Goal: Information Seeking & Learning: Learn about a topic

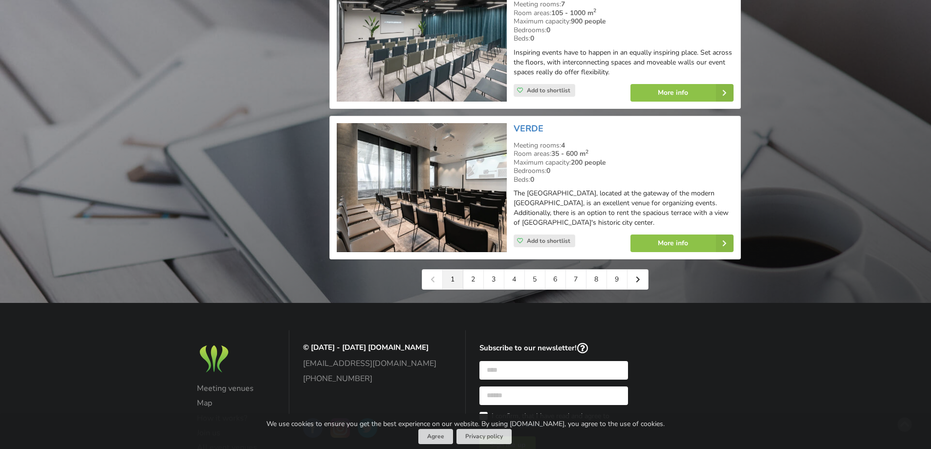
scroll to position [2198, 0]
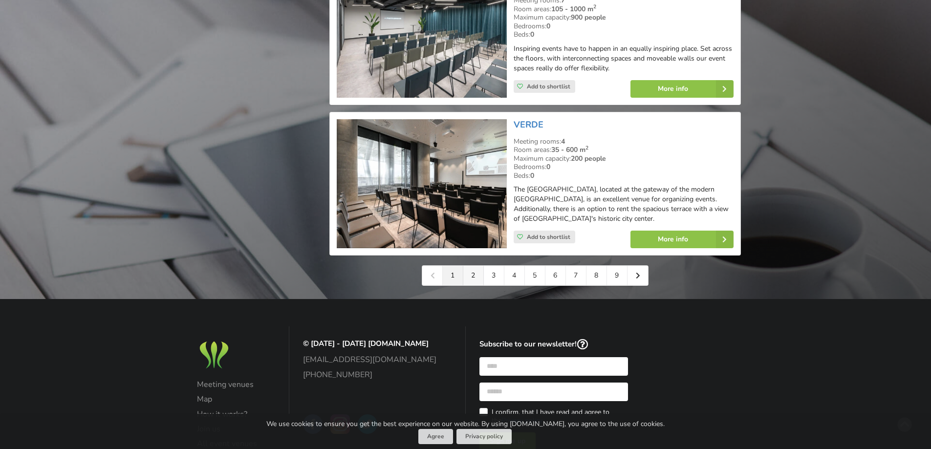
click at [474, 270] on link "2" at bounding box center [473, 276] width 21 height 20
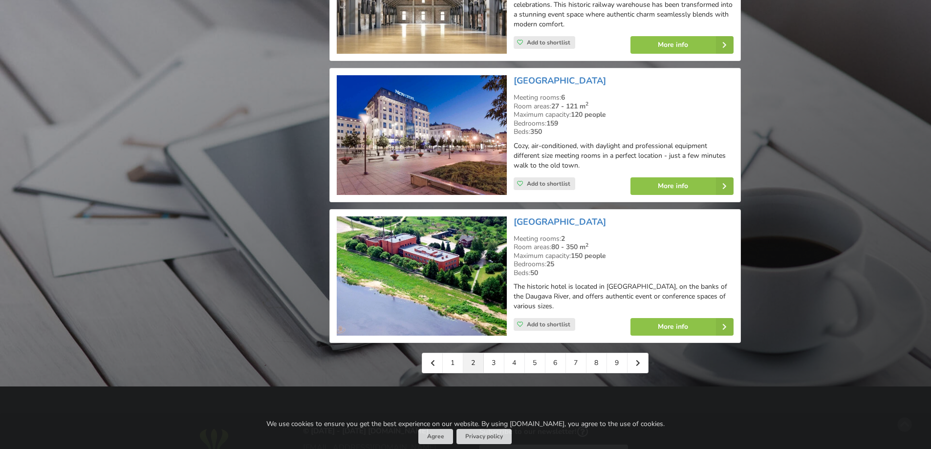
scroll to position [2150, 0]
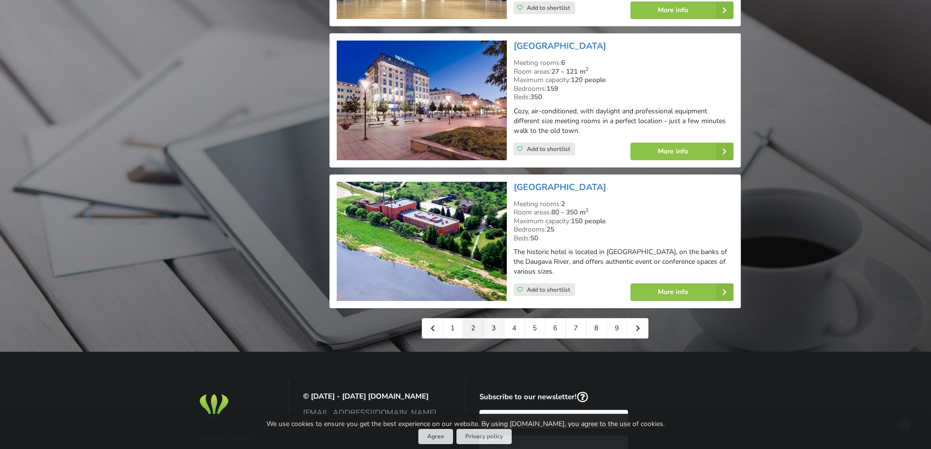
click at [492, 319] on link "3" at bounding box center [494, 329] width 21 height 20
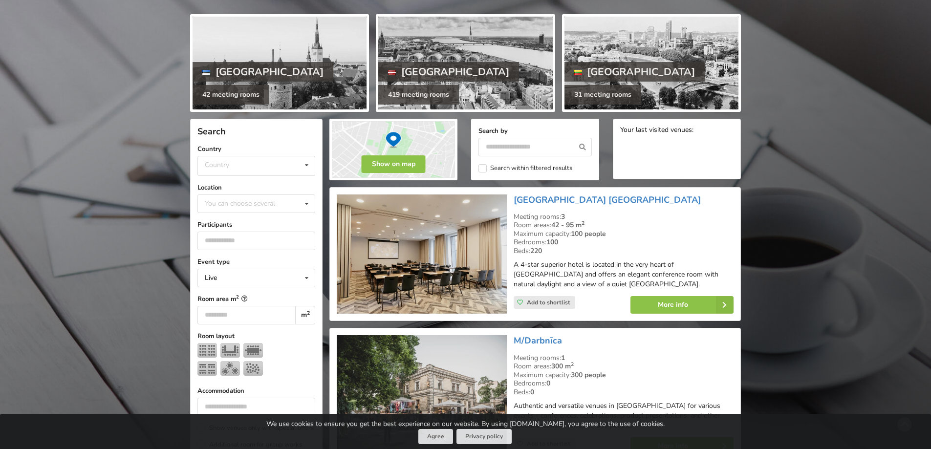
scroll to position [147, 0]
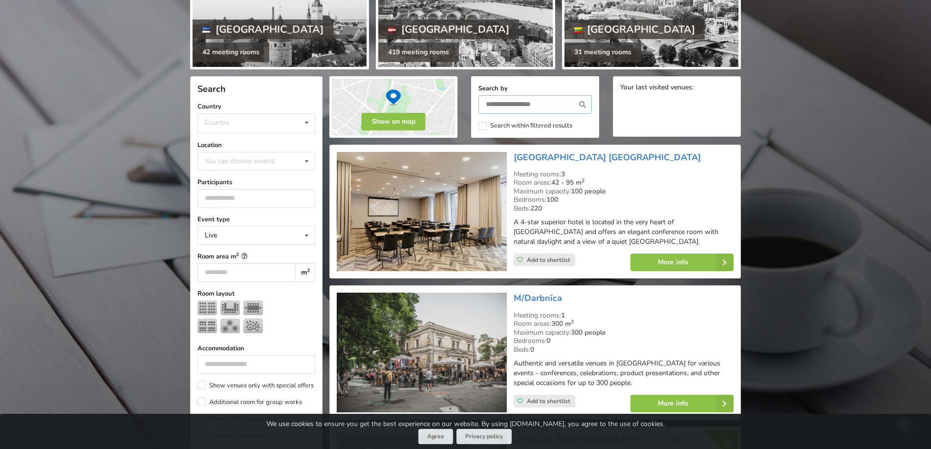
click at [493, 105] on input "text" at bounding box center [534, 104] width 113 height 19
type input "**********"
click at [586, 103] on icon at bounding box center [583, 104] width 18 height 19
type input "**********"
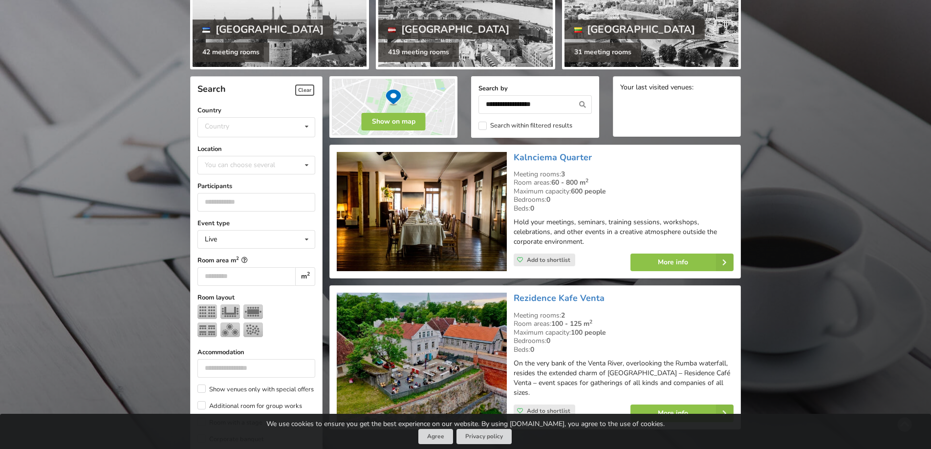
scroll to position [219, 0]
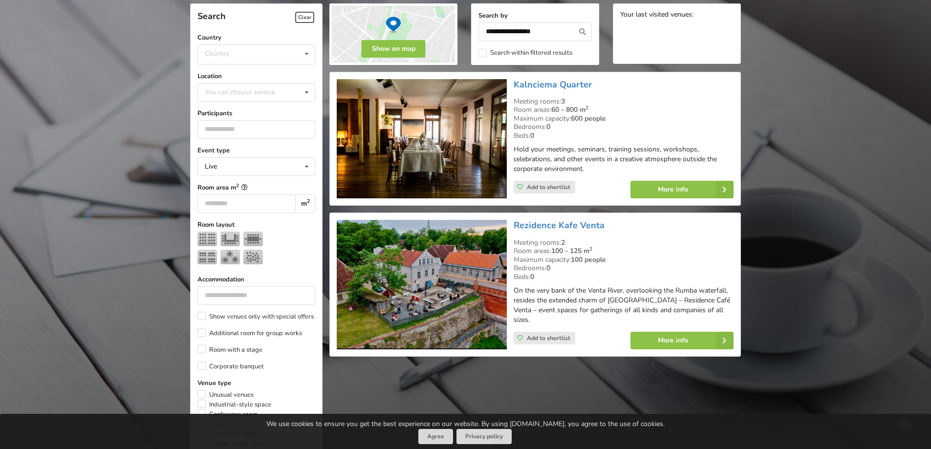
click at [463, 138] on img at bounding box center [422, 139] width 170 height 120
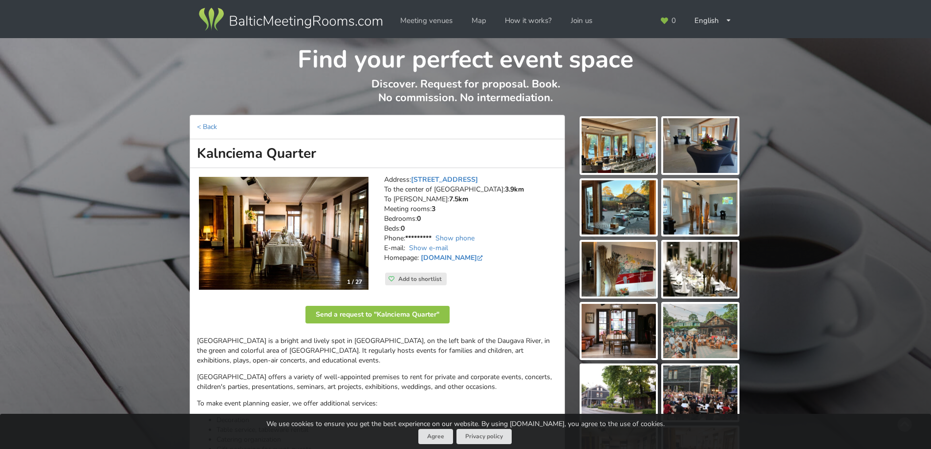
click at [611, 134] on img at bounding box center [618, 145] width 74 height 55
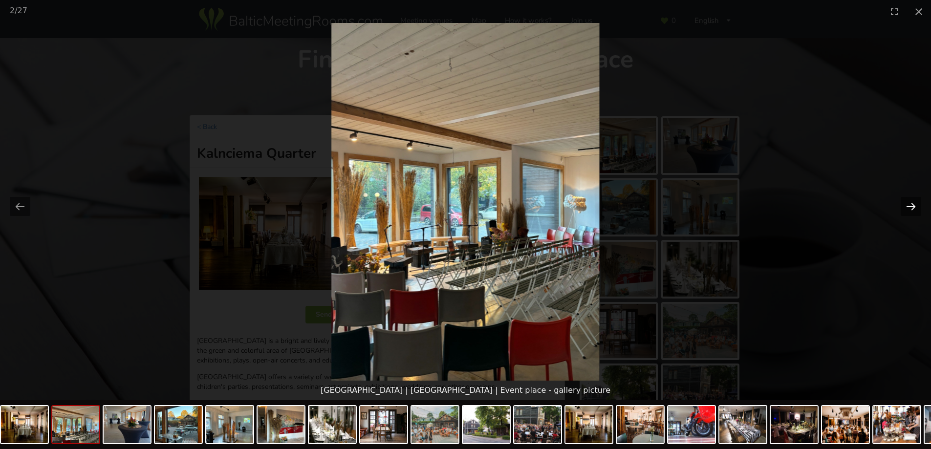
click at [916, 201] on button "Next slide" at bounding box center [910, 206] width 21 height 19
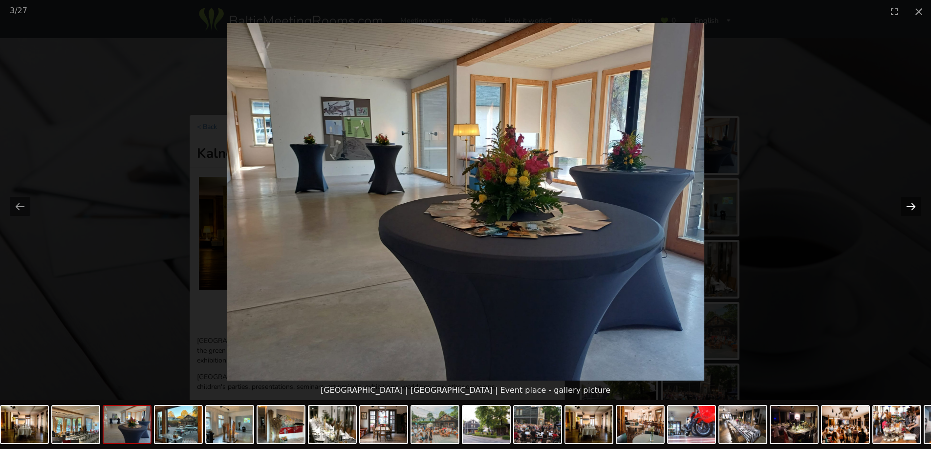
click at [916, 201] on button "Next slide" at bounding box center [910, 206] width 21 height 19
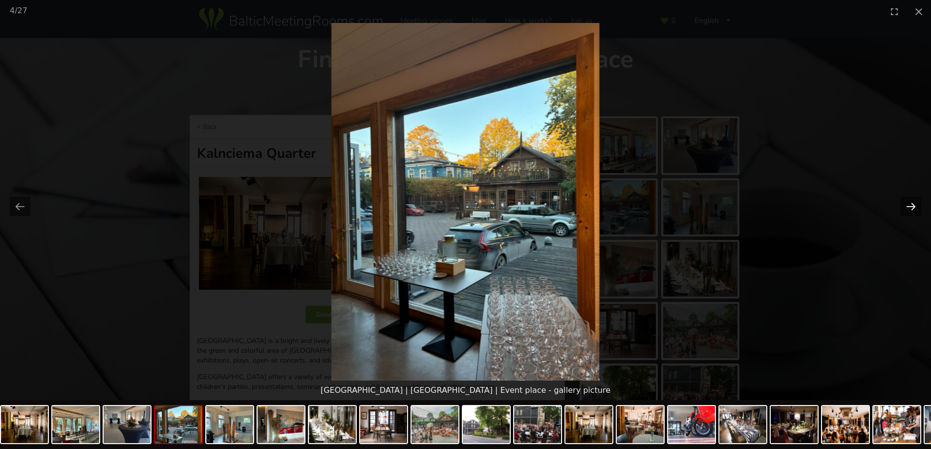
click at [916, 201] on button "Next slide" at bounding box center [910, 206] width 21 height 19
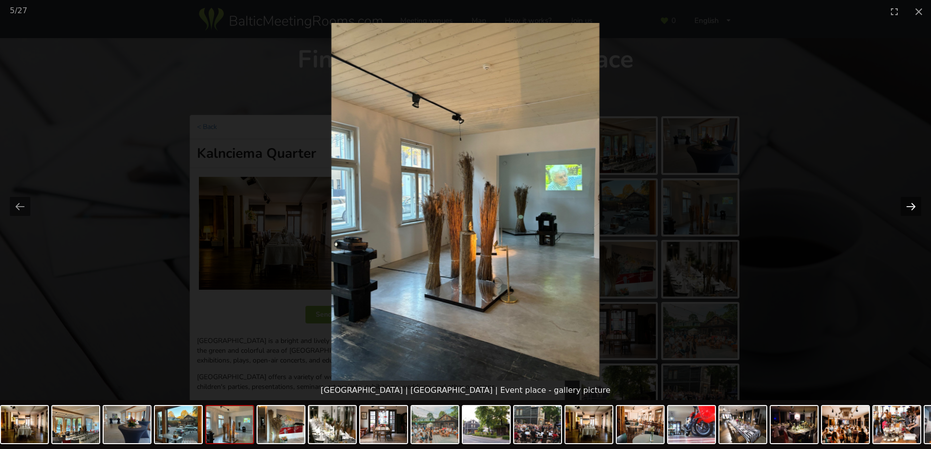
click at [916, 201] on button "Next slide" at bounding box center [910, 206] width 21 height 19
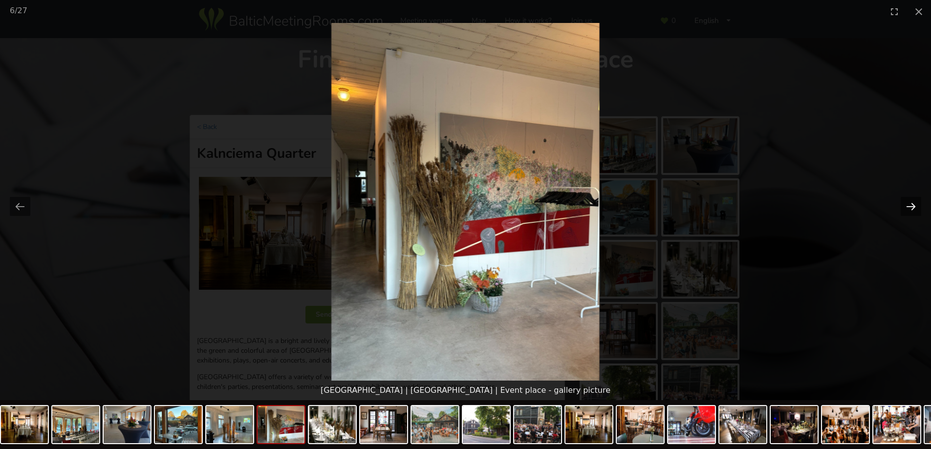
click at [916, 201] on button "Next slide" at bounding box center [910, 206] width 21 height 19
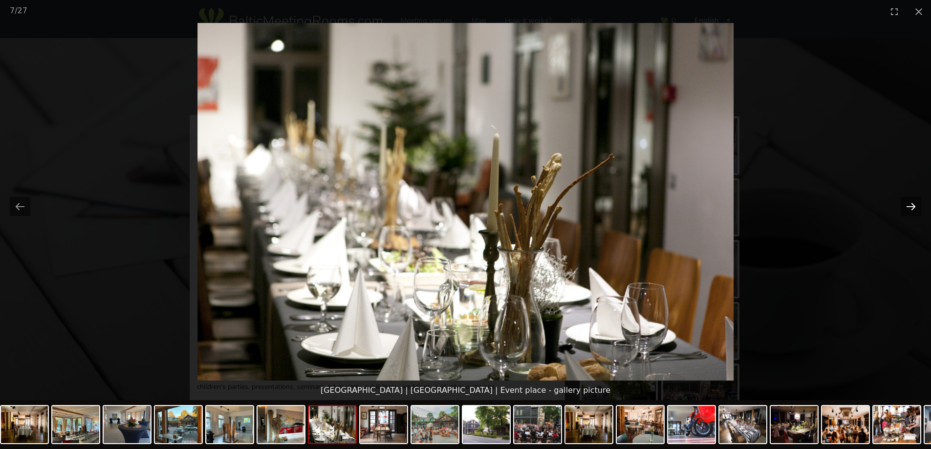
click at [915, 202] on button "Next slide" at bounding box center [910, 206] width 21 height 19
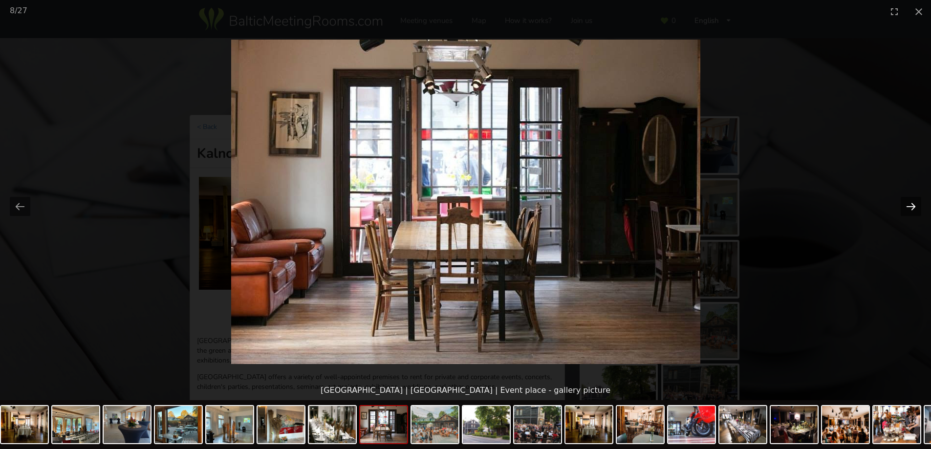
click at [915, 202] on button "Next slide" at bounding box center [910, 206] width 21 height 19
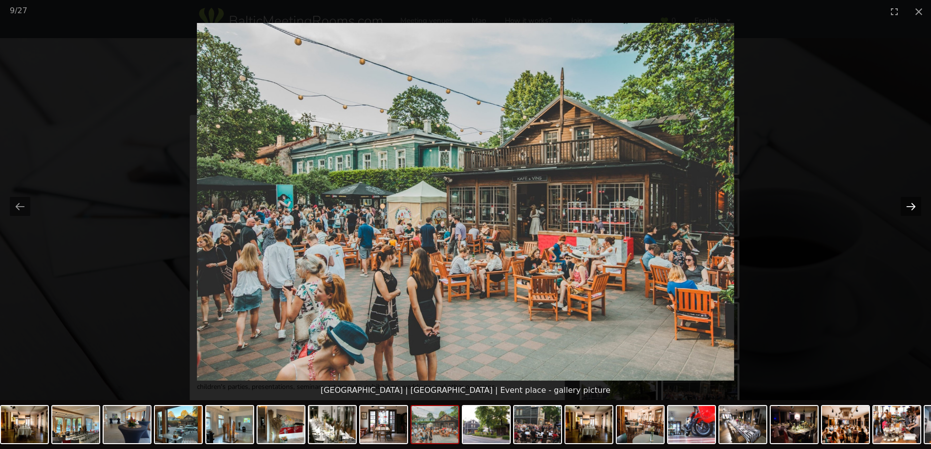
click at [915, 202] on button "Next slide" at bounding box center [910, 206] width 21 height 19
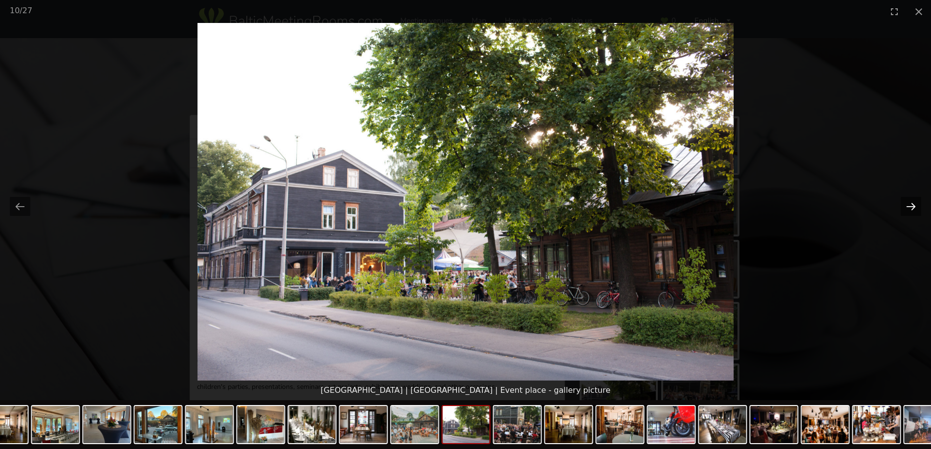
click at [915, 202] on button "Next slide" at bounding box center [910, 206] width 21 height 19
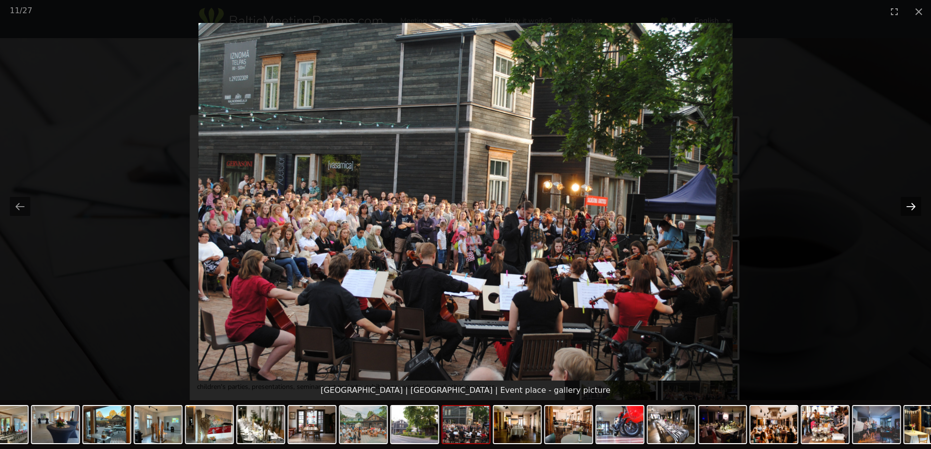
click at [915, 202] on button "Next slide" at bounding box center [910, 206] width 21 height 19
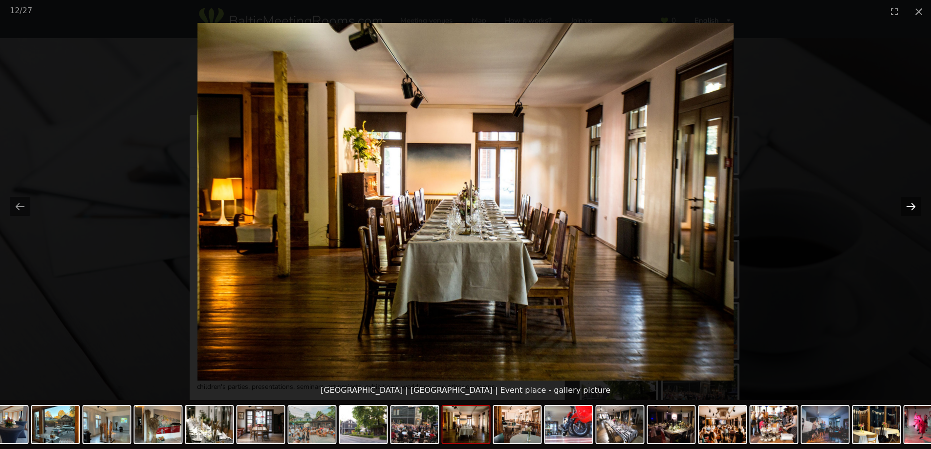
click at [911, 203] on button "Next slide" at bounding box center [910, 206] width 21 height 19
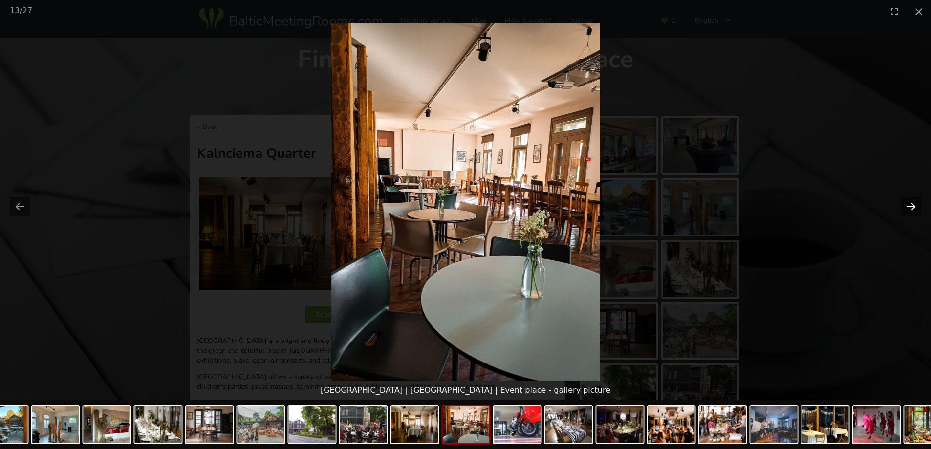
click at [911, 203] on button "Next slide" at bounding box center [910, 206] width 21 height 19
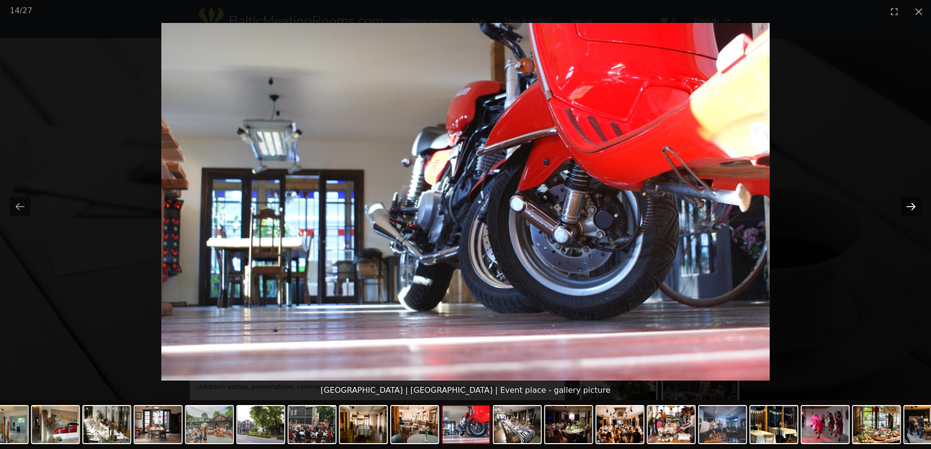
click at [911, 203] on button "Next slide" at bounding box center [910, 206] width 21 height 19
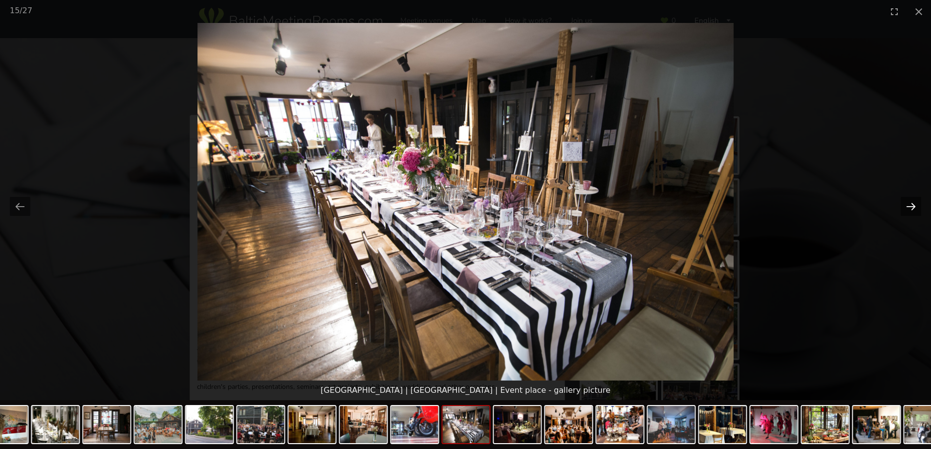
click at [911, 203] on button "Next slide" at bounding box center [910, 206] width 21 height 19
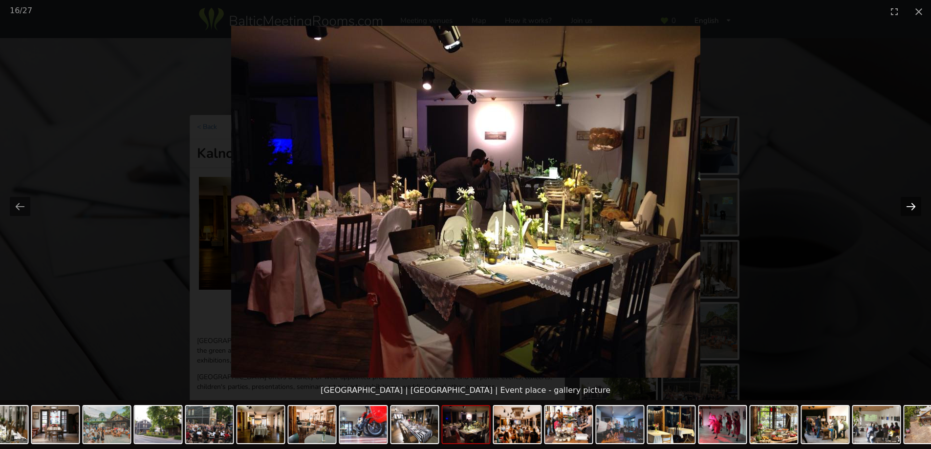
click at [911, 203] on button "Next slide" at bounding box center [910, 206] width 21 height 19
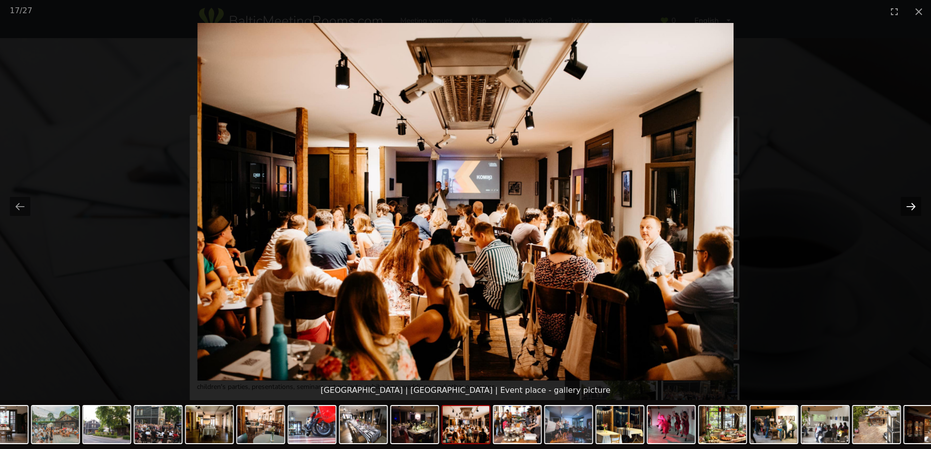
click at [911, 203] on button "Next slide" at bounding box center [910, 206] width 21 height 19
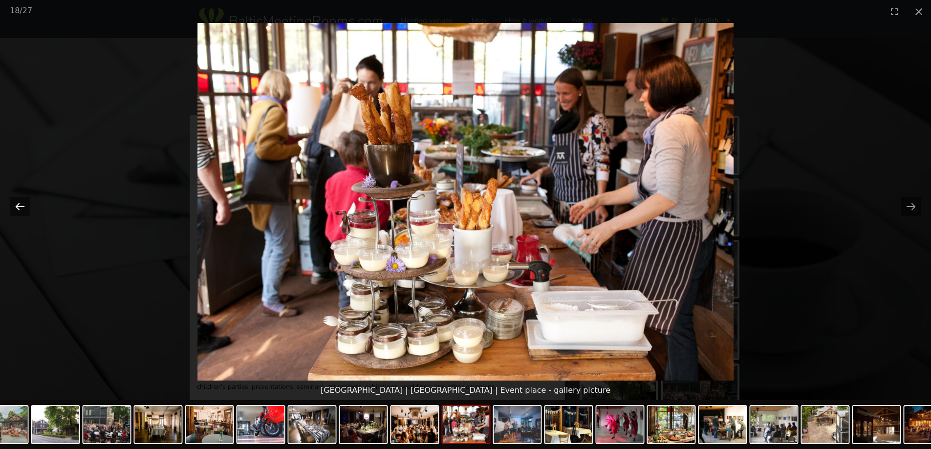
click at [21, 204] on button "Previous slide" at bounding box center [20, 206] width 21 height 19
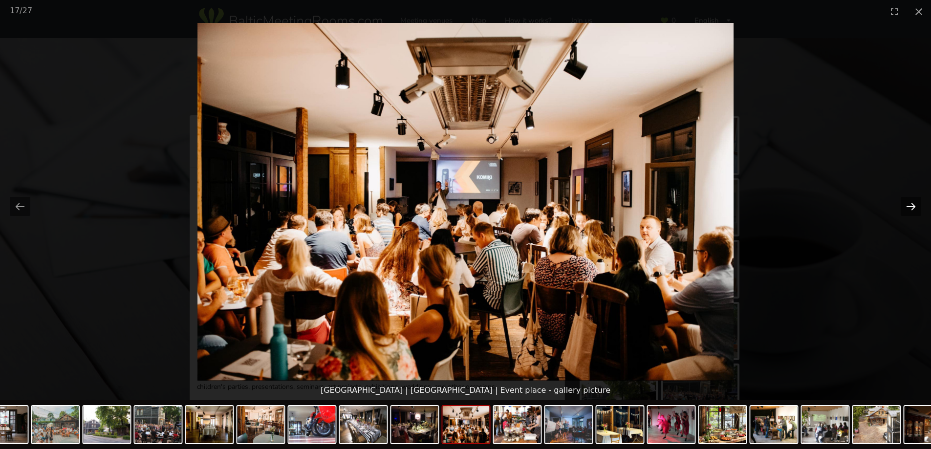
click at [910, 206] on button "Next slide" at bounding box center [910, 206] width 21 height 19
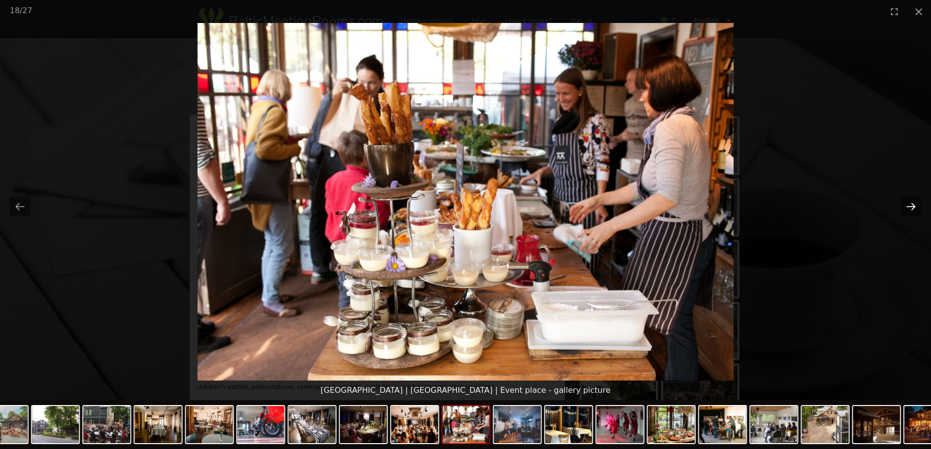
click at [910, 206] on button "Next slide" at bounding box center [910, 206] width 21 height 19
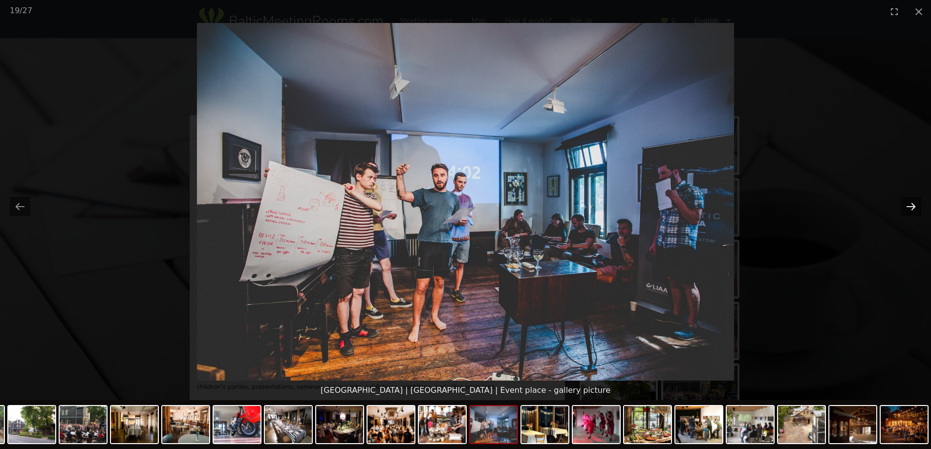
click at [910, 206] on button "Next slide" at bounding box center [910, 206] width 21 height 19
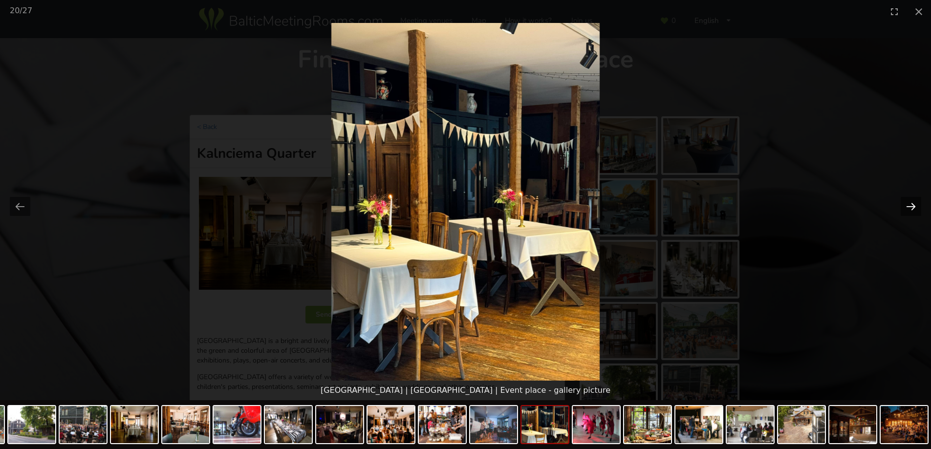
click at [910, 206] on button "Next slide" at bounding box center [910, 206] width 21 height 19
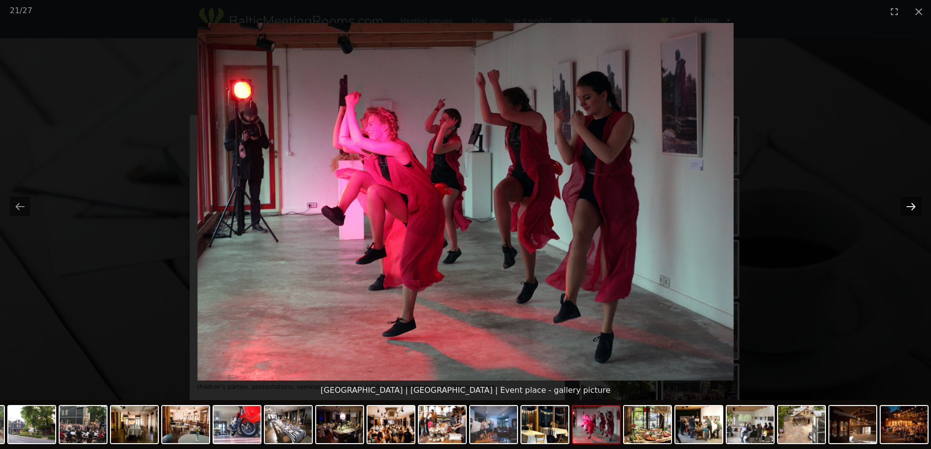
click at [910, 206] on button "Next slide" at bounding box center [910, 206] width 21 height 19
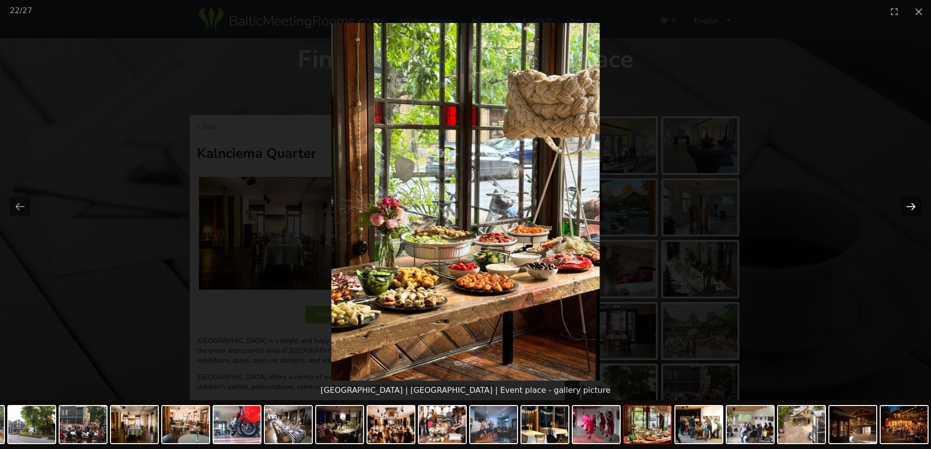
click at [910, 206] on button "Next slide" at bounding box center [910, 206] width 21 height 19
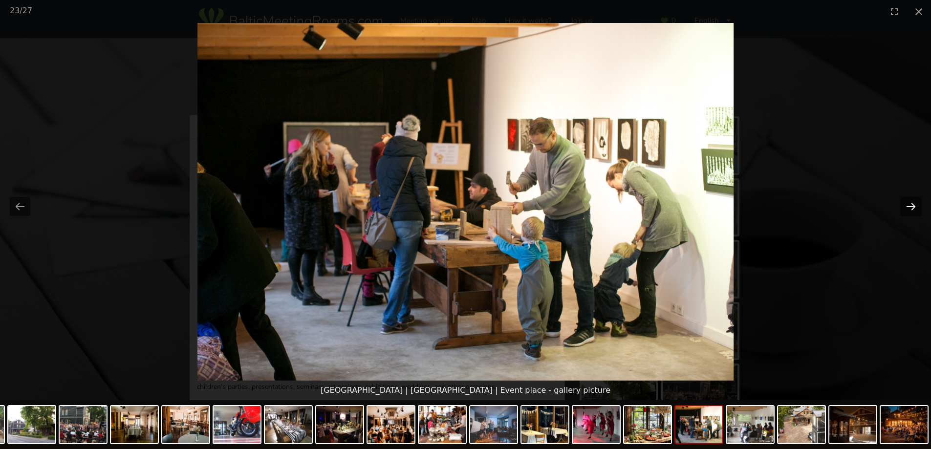
click at [910, 206] on button "Next slide" at bounding box center [910, 206] width 21 height 19
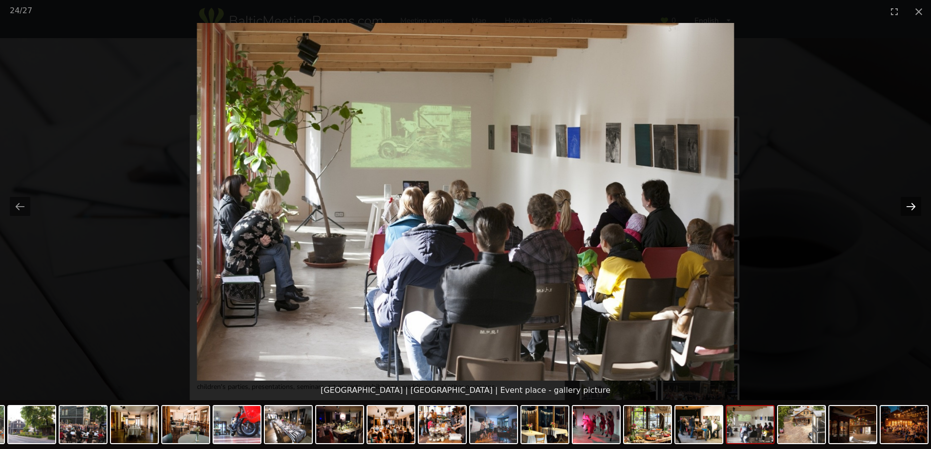
click at [914, 205] on button "Next slide" at bounding box center [910, 206] width 21 height 19
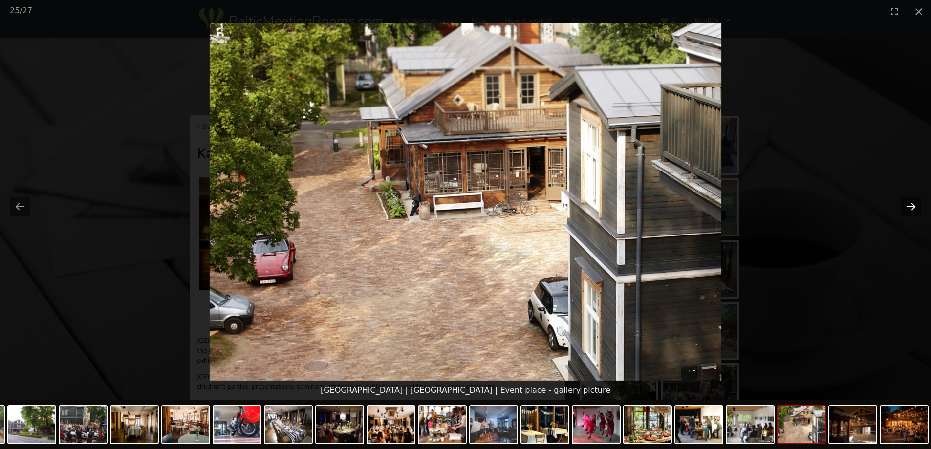
click at [914, 205] on button "Next slide" at bounding box center [910, 206] width 21 height 19
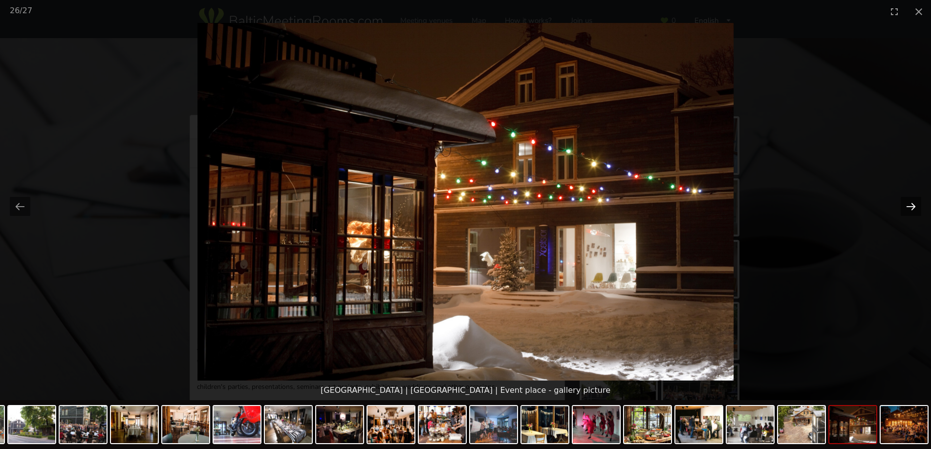
click at [914, 205] on button "Next slide" at bounding box center [910, 206] width 21 height 19
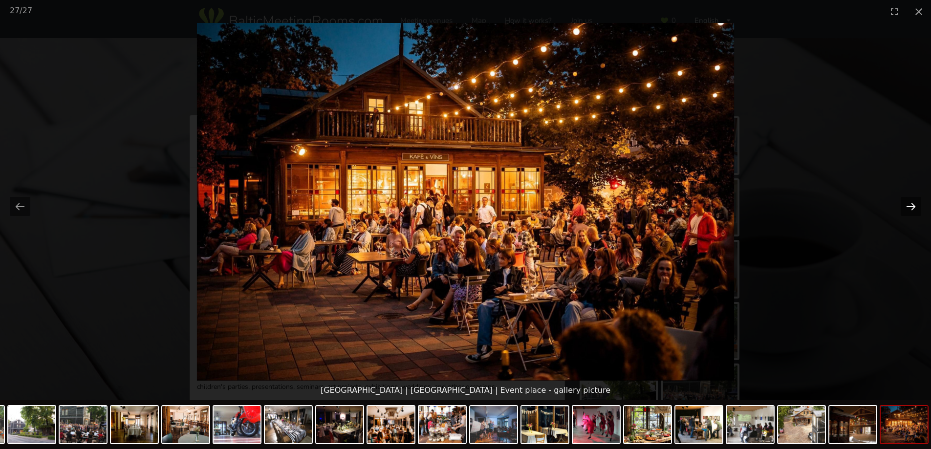
click at [914, 205] on button "Next slide" at bounding box center [910, 206] width 21 height 19
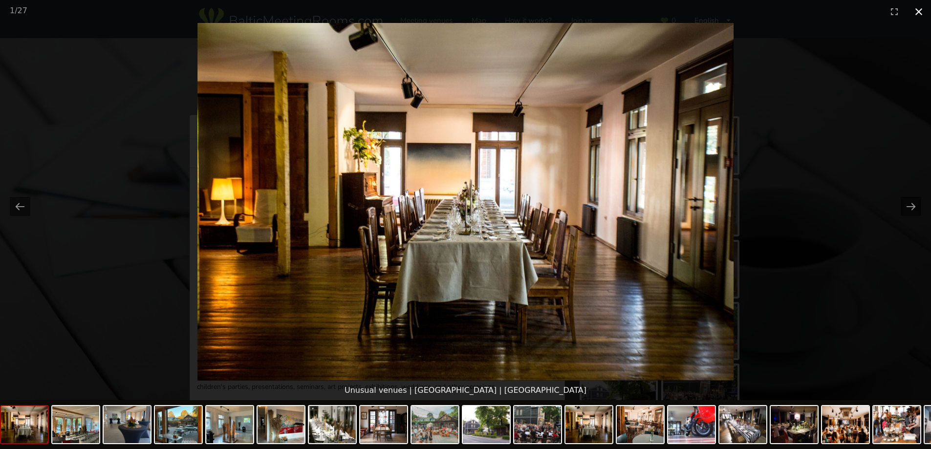
click at [917, 6] on button "Close gallery" at bounding box center [918, 11] width 24 height 23
